Goal: Information Seeking & Learning: Understand process/instructions

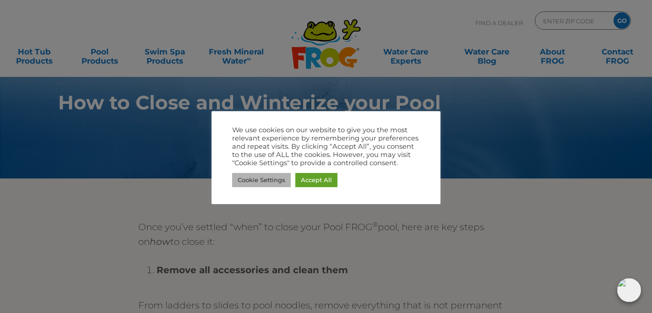
click at [274, 178] on link "Cookie Settings" at bounding box center [261, 180] width 59 height 14
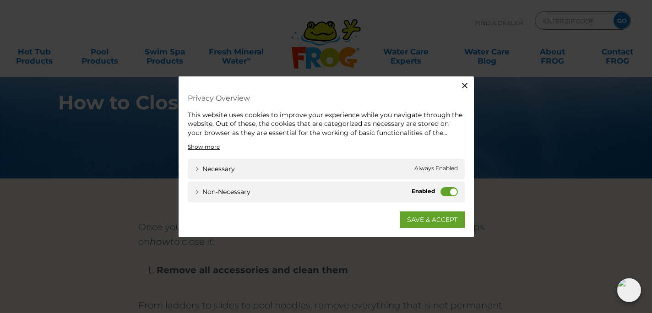
click at [446, 192] on label "Non-necessary" at bounding box center [448, 191] width 17 height 9
click at [0, 0] on input "Non-necessary" at bounding box center [0, 0] width 0 height 0
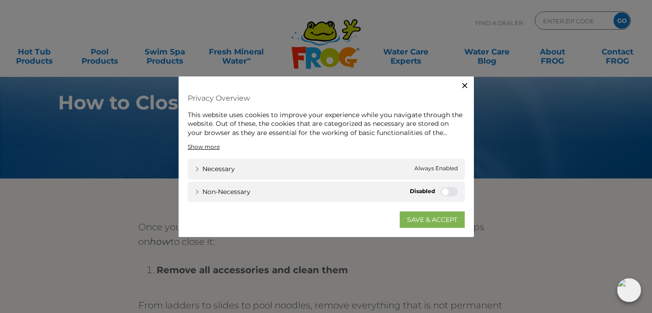
click at [422, 218] on link "SAVE & ACCEPT" at bounding box center [431, 219] width 65 height 16
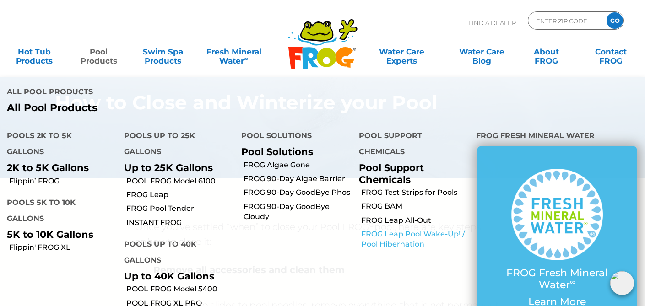
click at [379, 229] on link "FROG Leap Pool Wake-Up! / Pool Hibernation" at bounding box center [415, 239] width 108 height 21
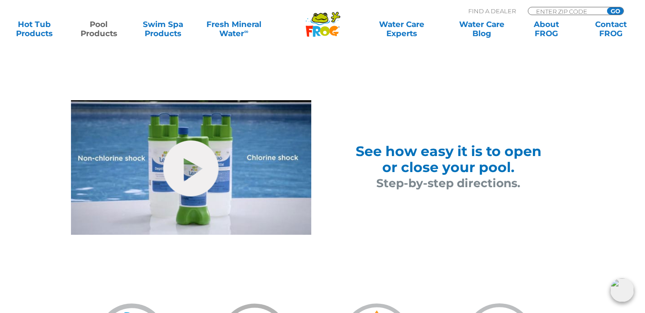
scroll to position [555, 0]
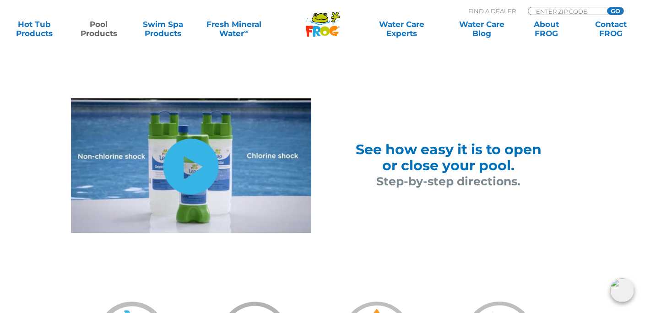
click at [188, 165] on link "hide-me" at bounding box center [190, 167] width 55 height 56
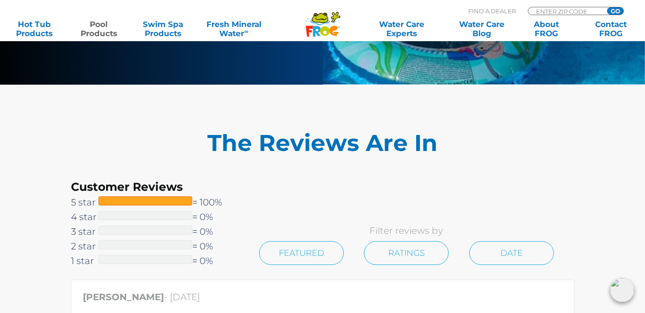
scroll to position [2084, 0]
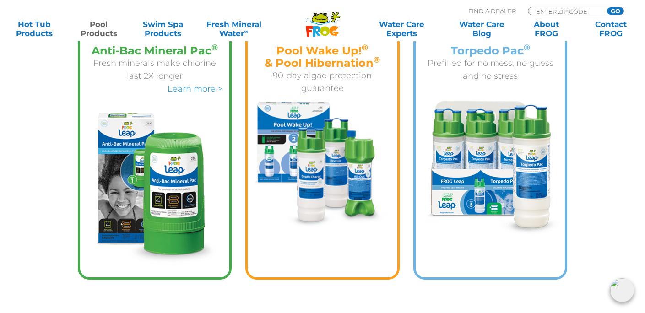
click at [318, 152] on img at bounding box center [323, 165] width 150 height 126
click at [329, 59] on h4 "Pool Wake Up! ® & Pool Hibernation ®" at bounding box center [322, 56] width 136 height 25
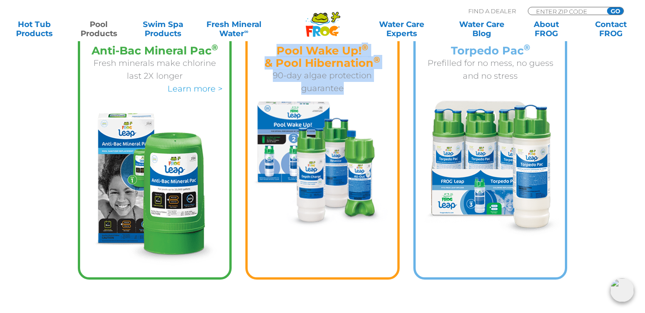
drag, startPoint x: 278, startPoint y: 49, endPoint x: 356, endPoint y: 84, distance: 86.0
click at [356, 84] on div "Pool Wake Up! ® & Pool Hibernation ® 90-day algae protection guarantee" at bounding box center [322, 69] width 136 height 50
copy div "Pool Wake Up! ® & Pool Hibernation ® 90-day algae protection guarantee"
